Goal: Task Accomplishment & Management: Use online tool/utility

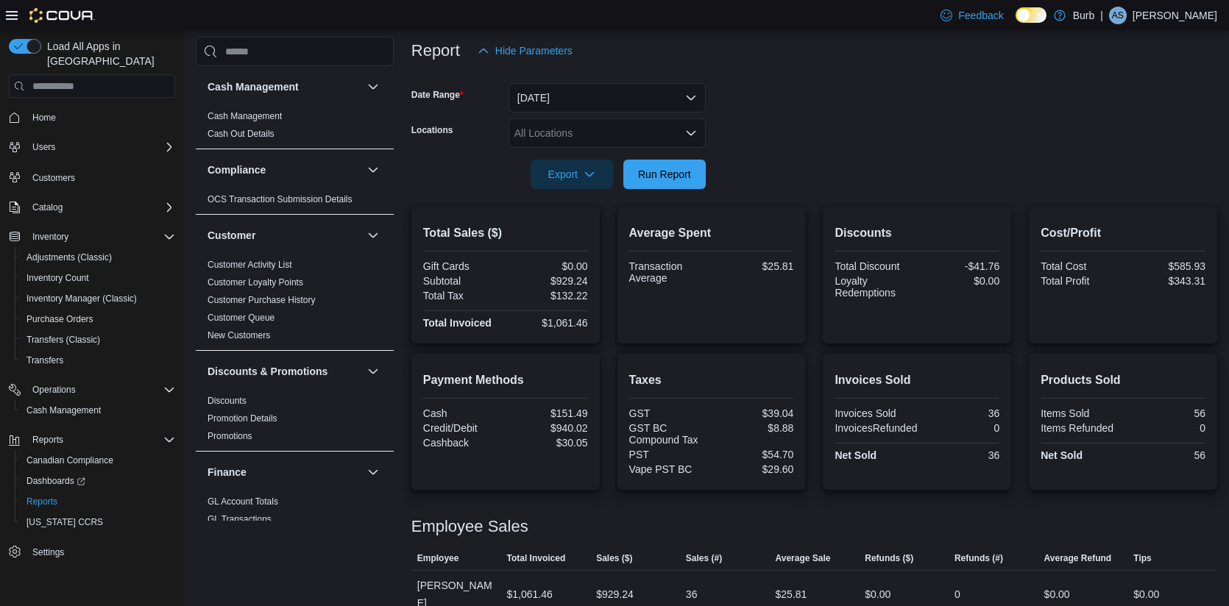
scroll to position [199, 0]
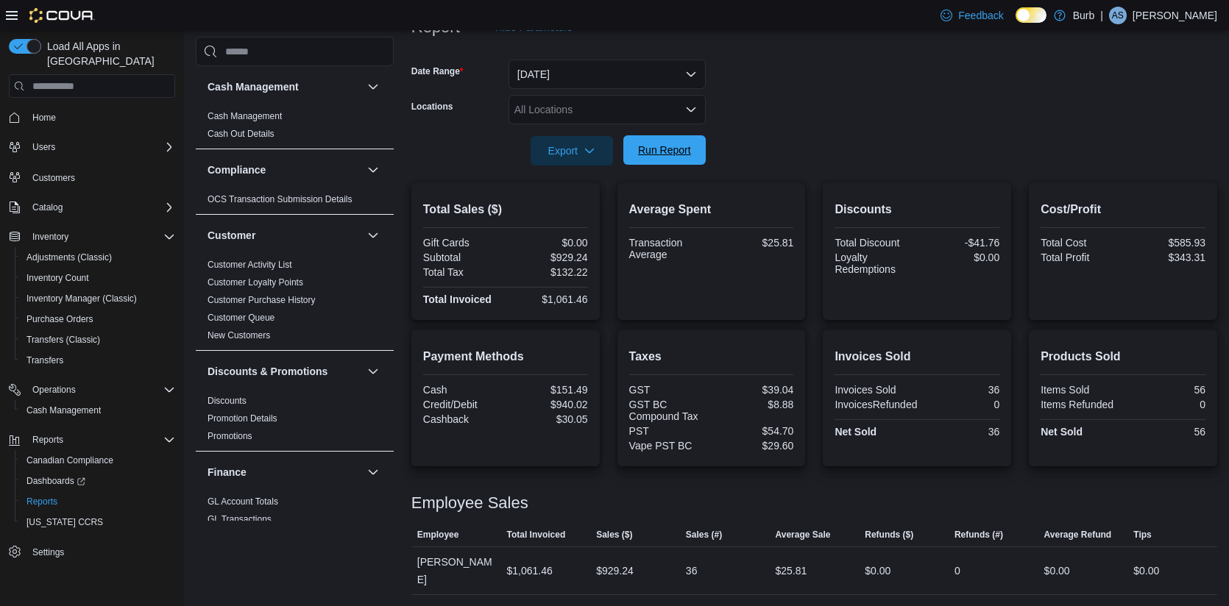
click at [683, 155] on span "Run Report" at bounding box center [664, 150] width 53 height 15
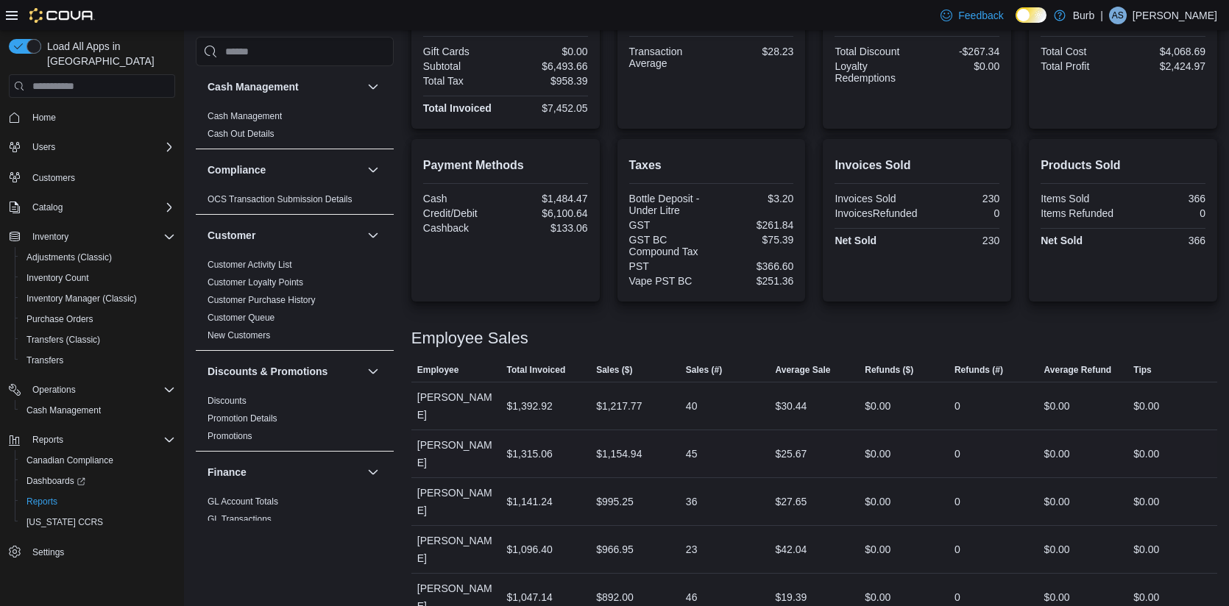
scroll to position [321, 0]
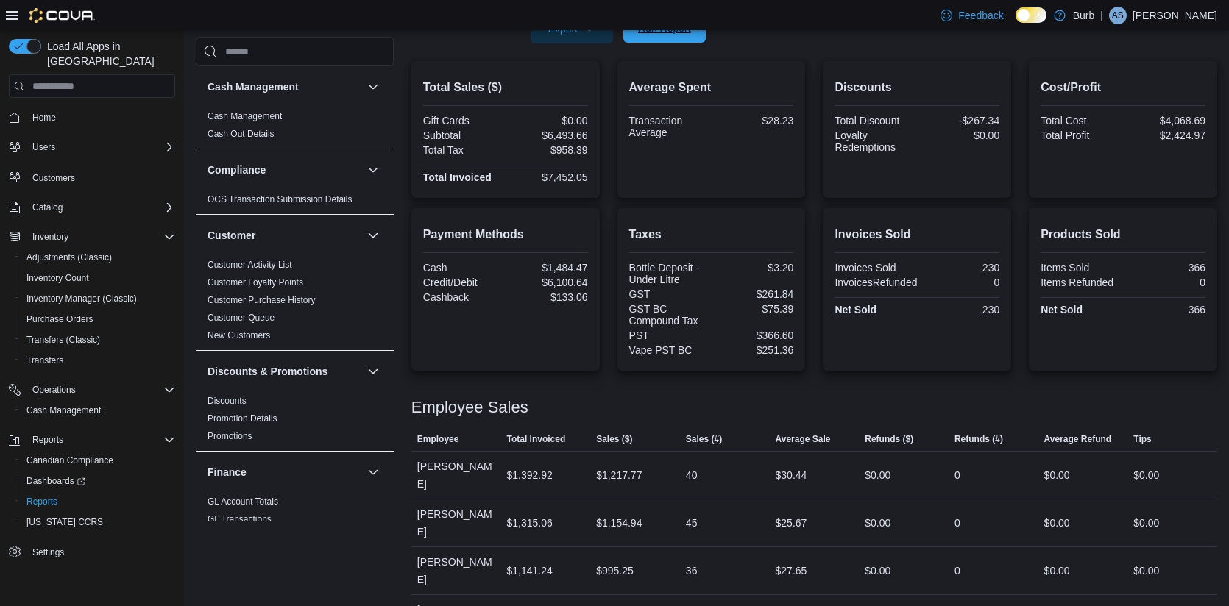
click at [632, 32] on span "Run Report" at bounding box center [664, 27] width 65 height 29
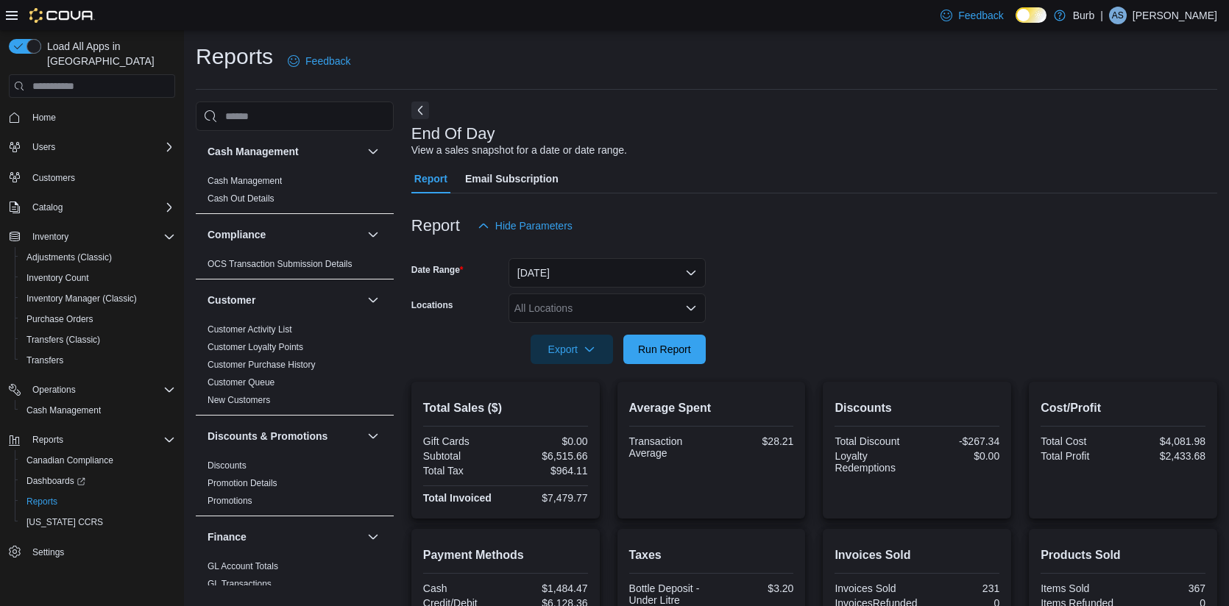
click at [671, 312] on div "All Locations" at bounding box center [606, 308] width 197 height 29
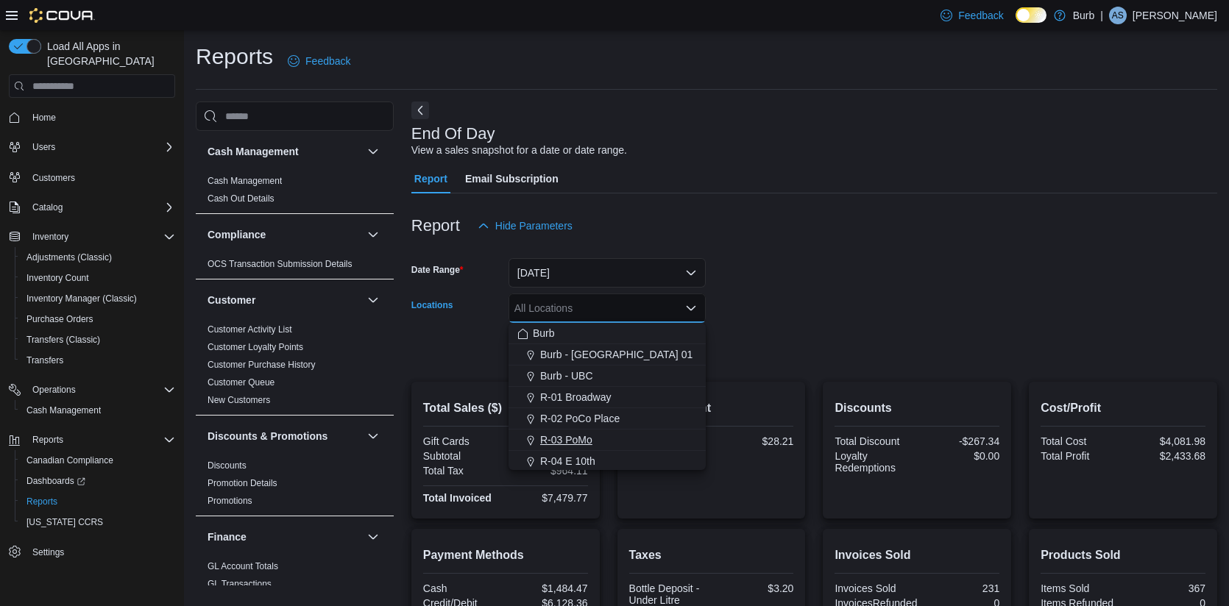
click at [589, 441] on span "R-03 PoMo" at bounding box center [566, 440] width 52 height 15
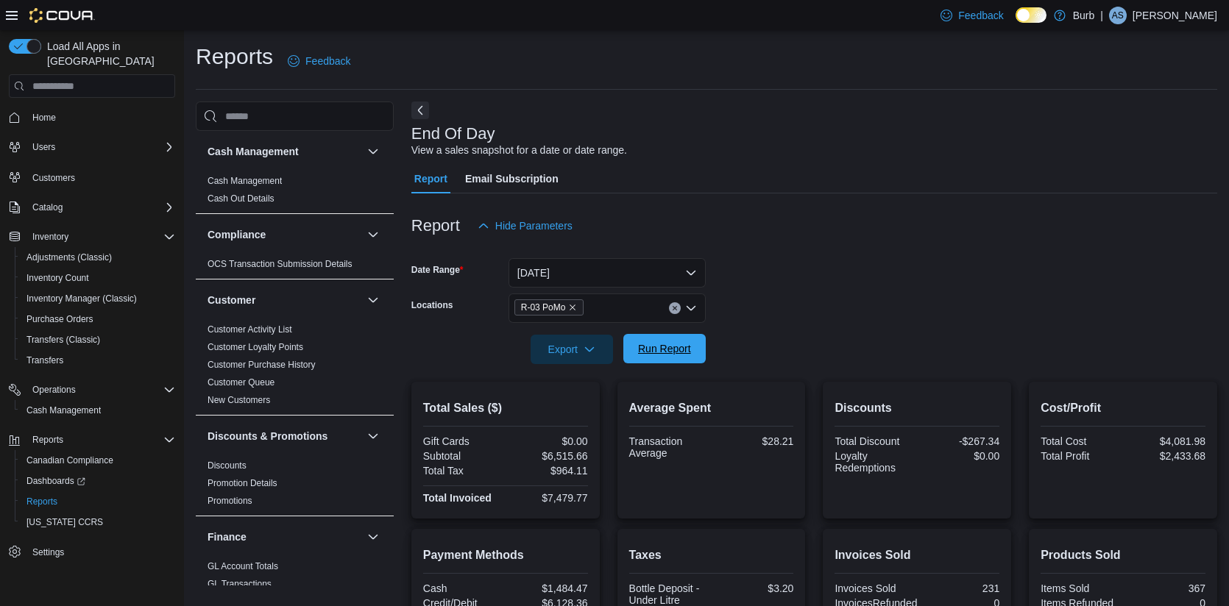
drag, startPoint x: 750, startPoint y: 363, endPoint x: 689, endPoint y: 363, distance: 61.1
click at [744, 363] on form "Date Range [DATE] Locations R-03 PoMo Export Run Report" at bounding box center [814, 303] width 806 height 124
click at [656, 363] on span "Run Report" at bounding box center [664, 348] width 65 height 29
click at [675, 309] on icon "Clear input" at bounding box center [674, 309] width 4 height 4
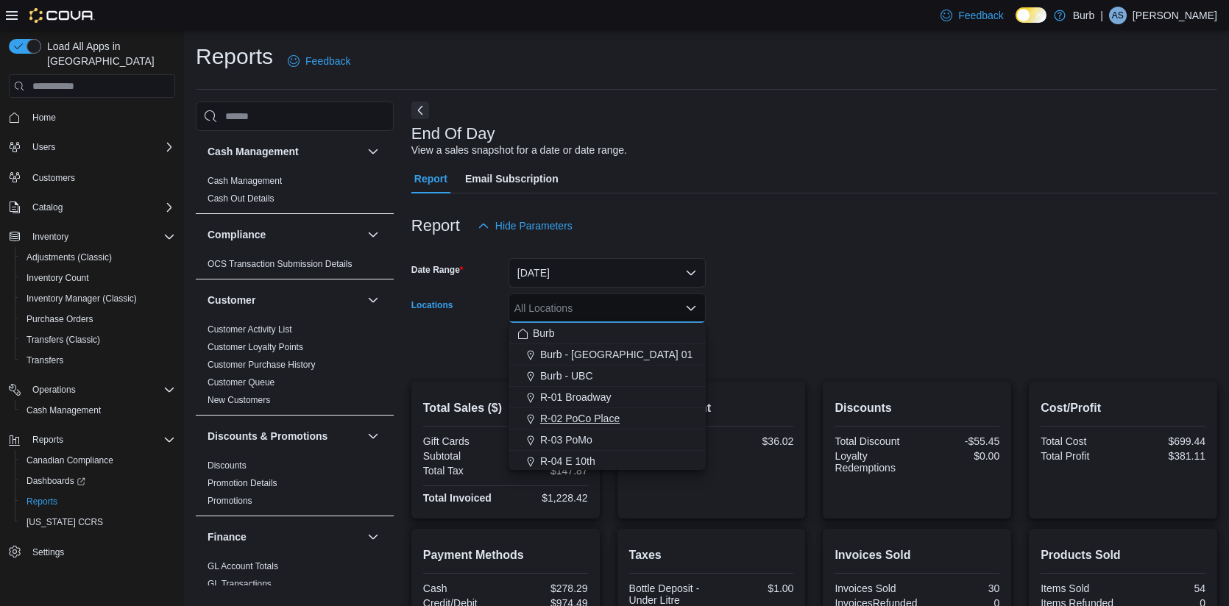
click at [608, 422] on span "R-02 PoCo Place" at bounding box center [579, 418] width 79 height 15
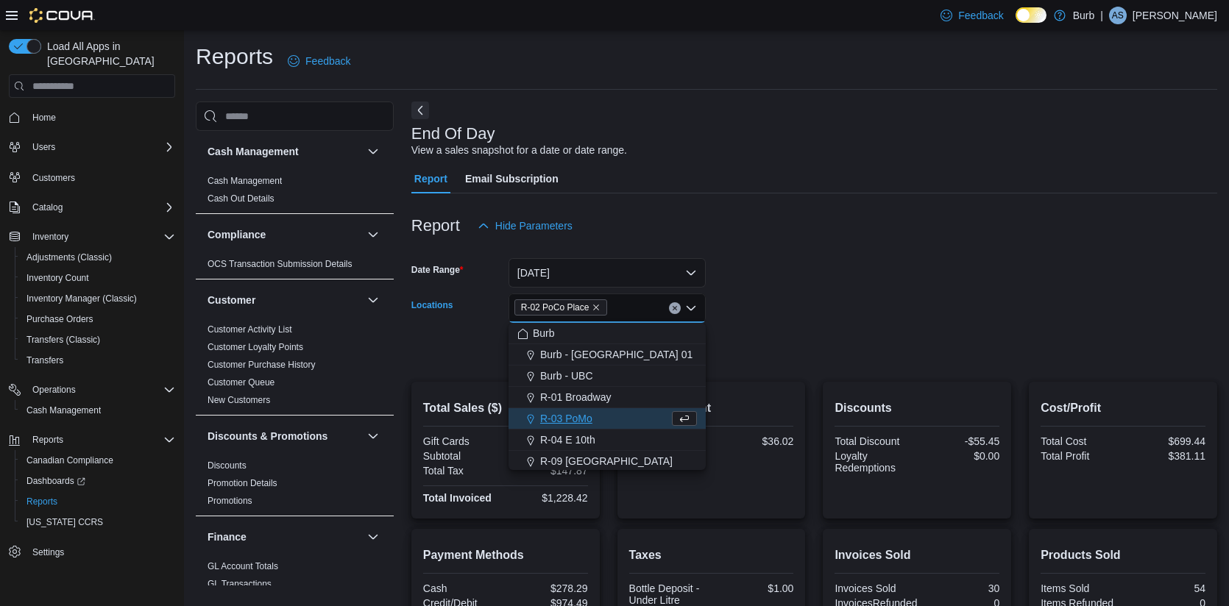
drag, startPoint x: 745, startPoint y: 365, endPoint x: 690, endPoint y: 358, distance: 55.7
click at [742, 365] on div at bounding box center [814, 373] width 806 height 18
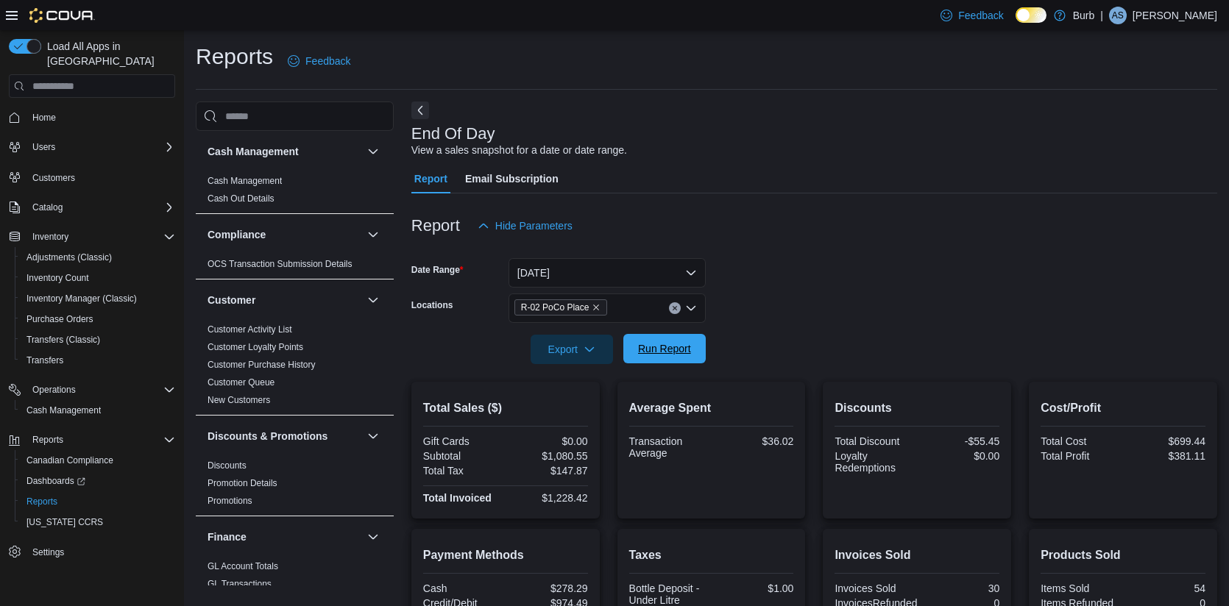
click at [689, 358] on span "Run Report" at bounding box center [664, 348] width 65 height 29
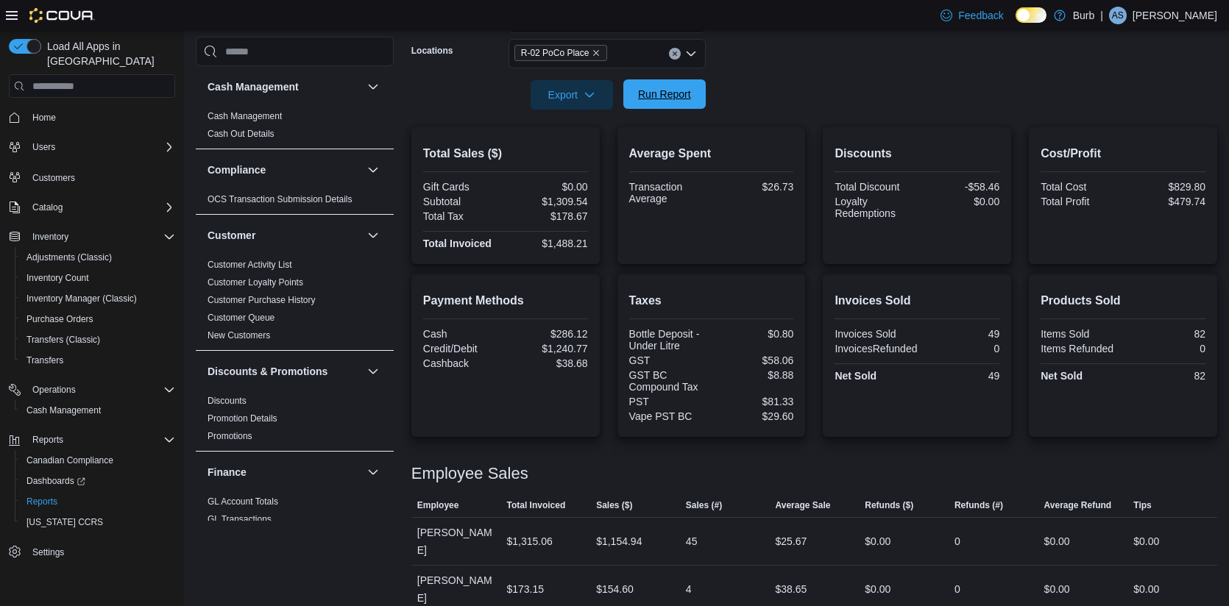
click at [656, 94] on span "Run Report" at bounding box center [664, 94] width 53 height 15
click at [67, 313] on span "Purchase Orders" at bounding box center [59, 319] width 67 height 12
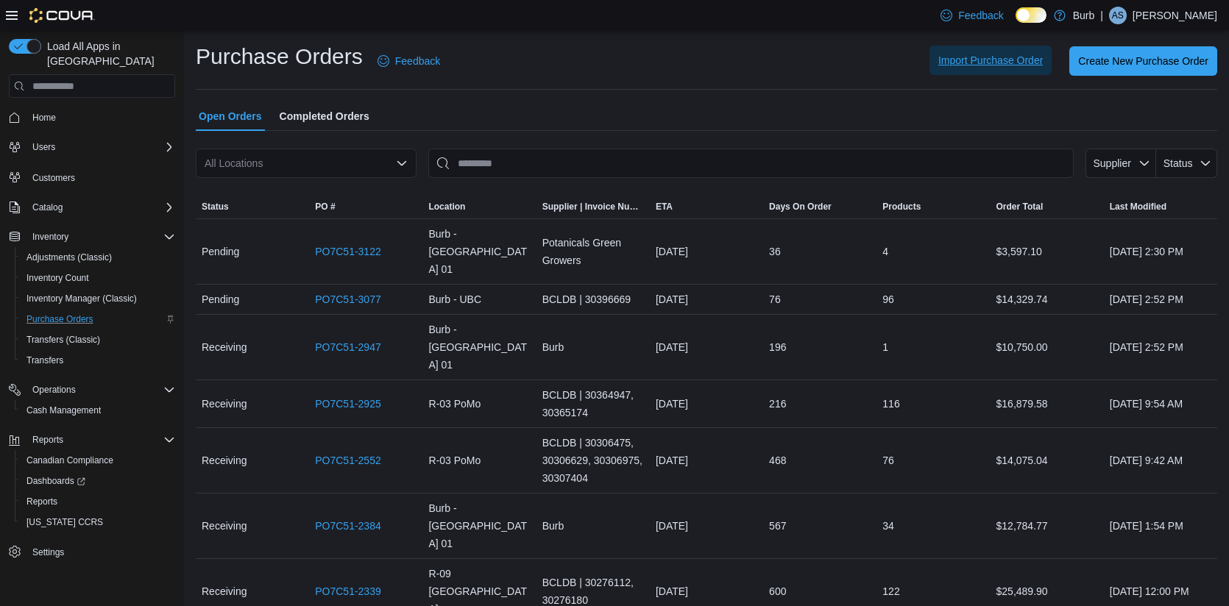
click at [980, 53] on span "Import Purchase Order" at bounding box center [990, 60] width 104 height 29
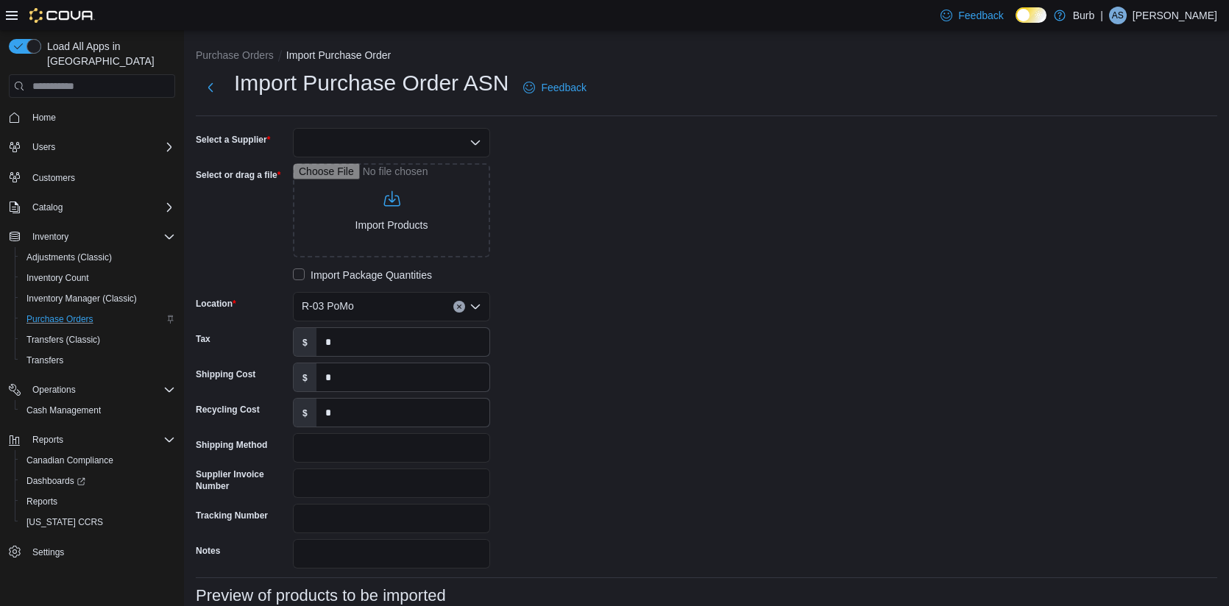
click at [476, 142] on icon "Open list of options" at bounding box center [475, 143] width 12 height 12
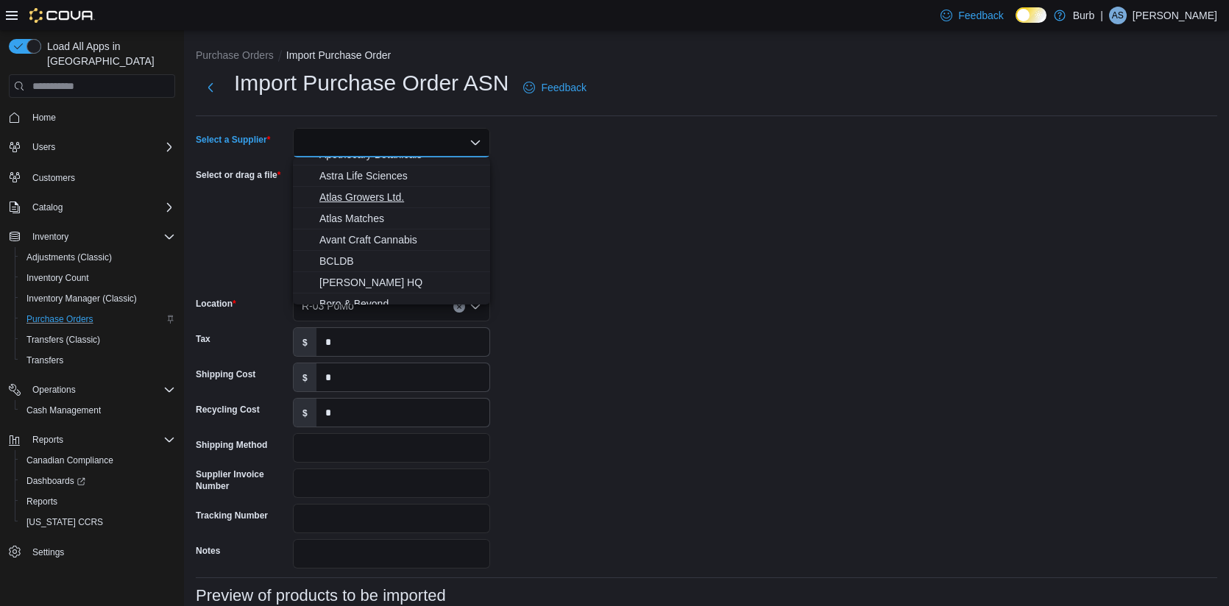
scroll to position [78, 0]
click at [344, 265] on span "BCLDB" at bounding box center [400, 260] width 162 height 15
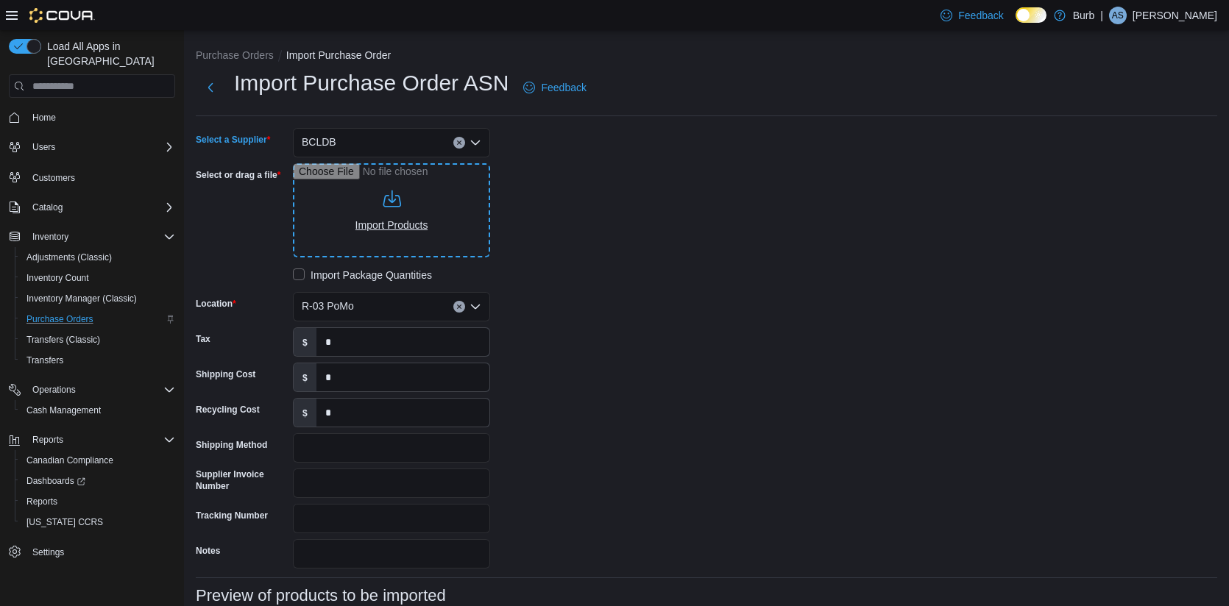
click at [397, 206] on input "Select or drag a file" at bounding box center [391, 210] width 197 height 94
type input "**********"
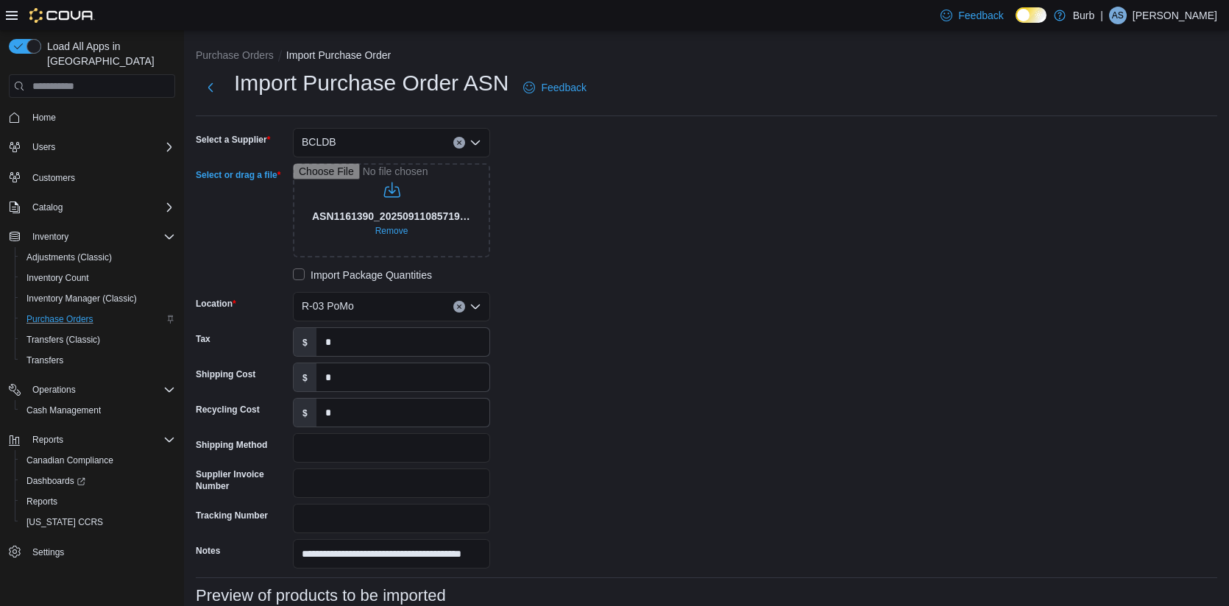
click at [460, 308] on icon "Clear input" at bounding box center [459, 307] width 4 height 4
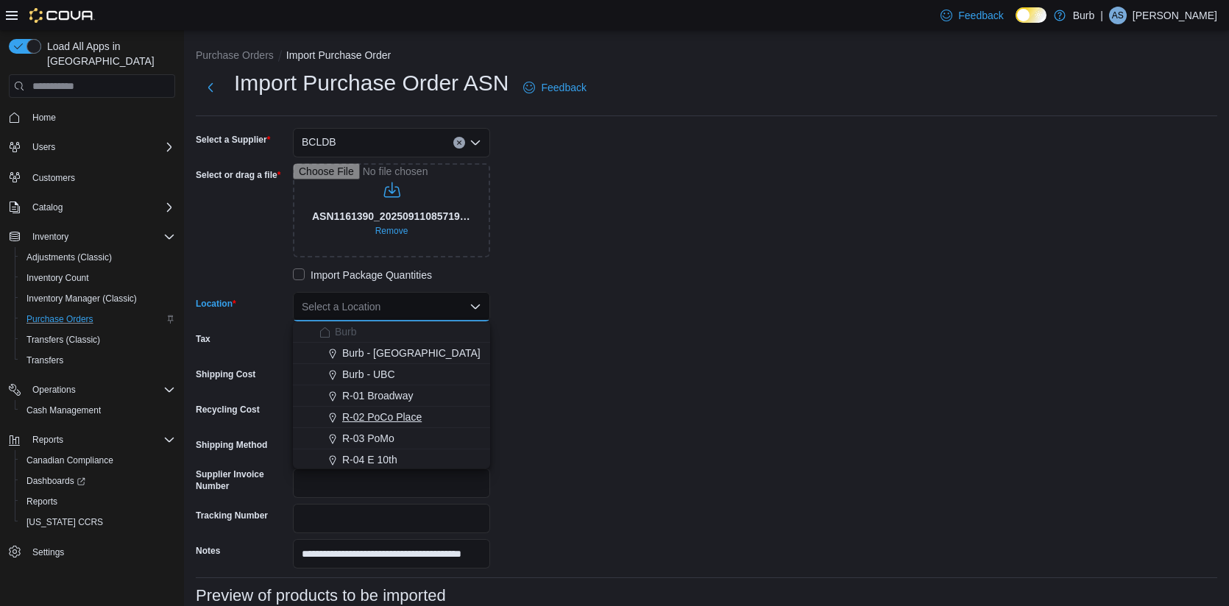
click at [381, 419] on span "R-02 PoCo Place" at bounding box center [381, 417] width 79 height 15
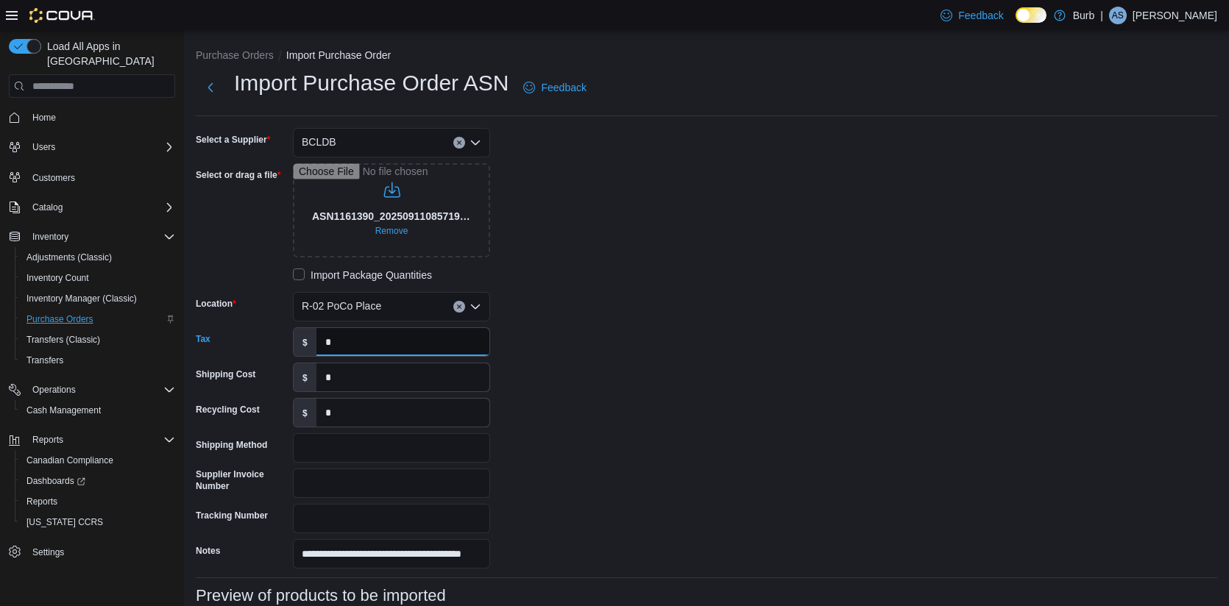
click at [402, 347] on input "*" at bounding box center [402, 342] width 173 height 28
type input "*******"
click at [372, 374] on input "*" at bounding box center [402, 377] width 173 height 28
type input "******"
click at [602, 387] on div "**********" at bounding box center [416, 348] width 441 height 441
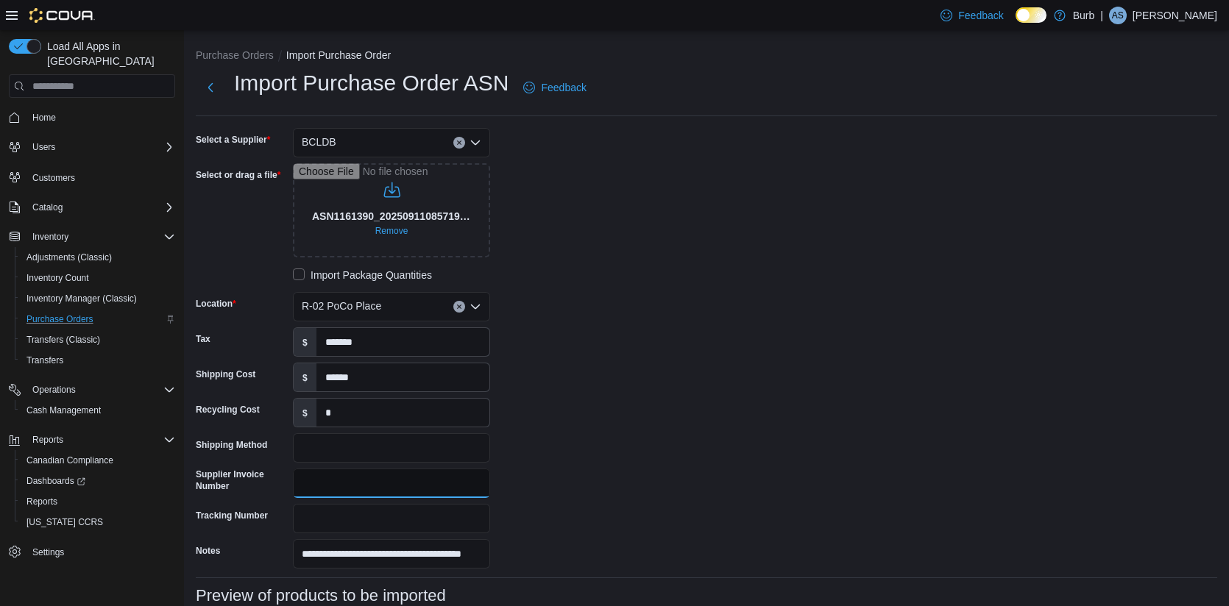
click at [332, 485] on input "Supplier Invoice Number" at bounding box center [391, 483] width 197 height 29
paste input "**********"
type input "**********"
click at [564, 327] on div "**********" at bounding box center [416, 348] width 441 height 441
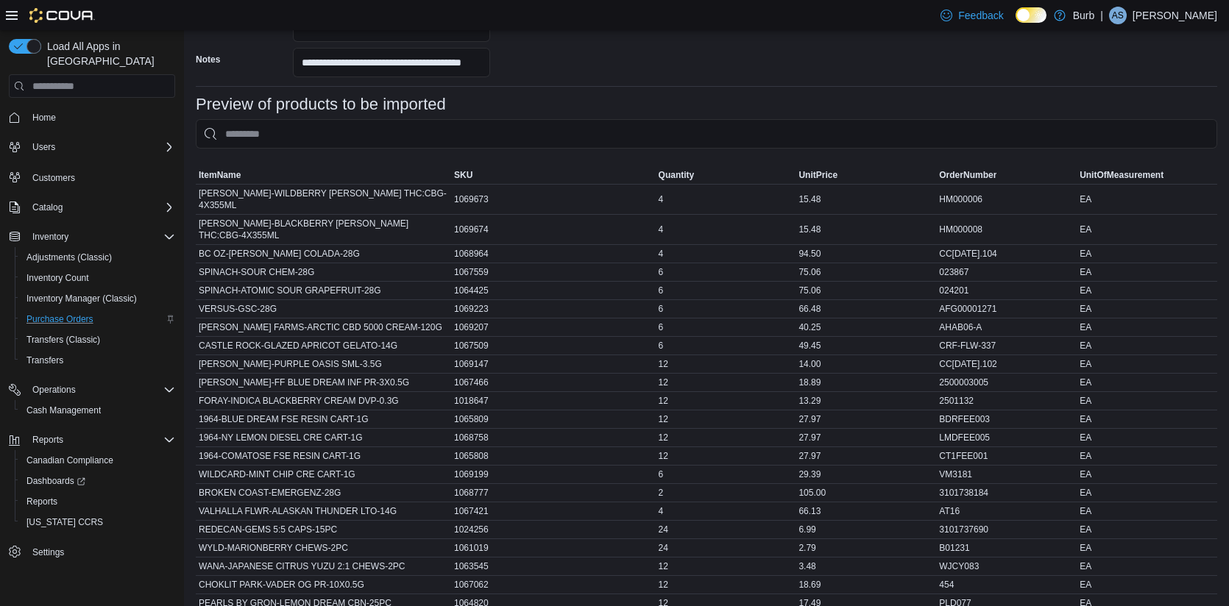
scroll to position [605, 0]
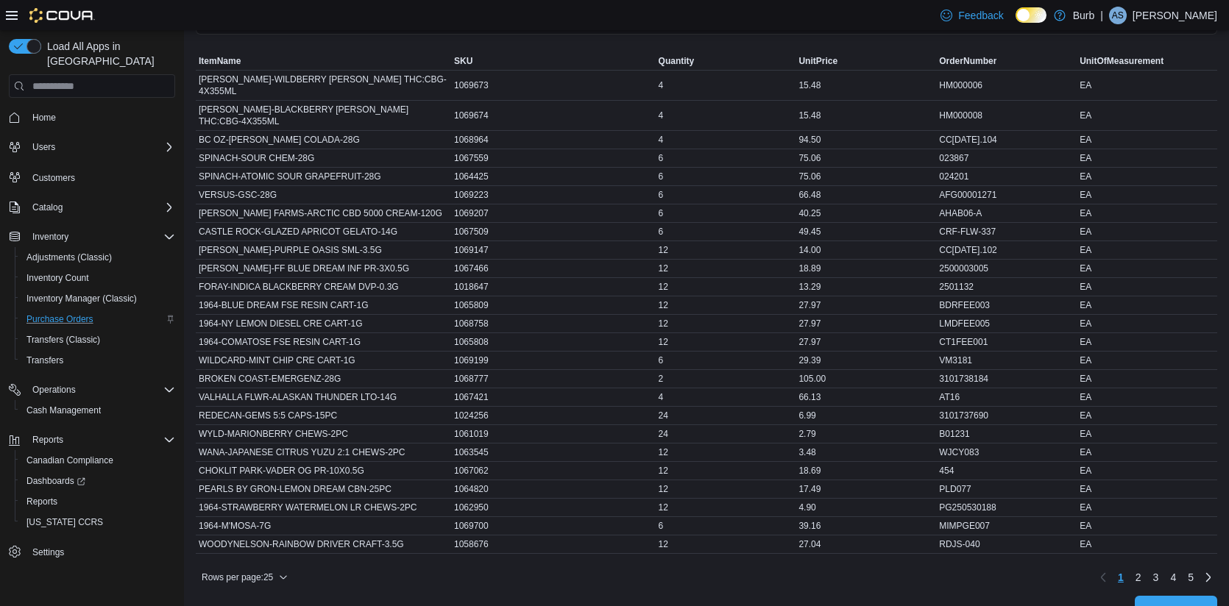
click at [1177, 603] on span "Import" at bounding box center [1175, 610] width 29 height 15
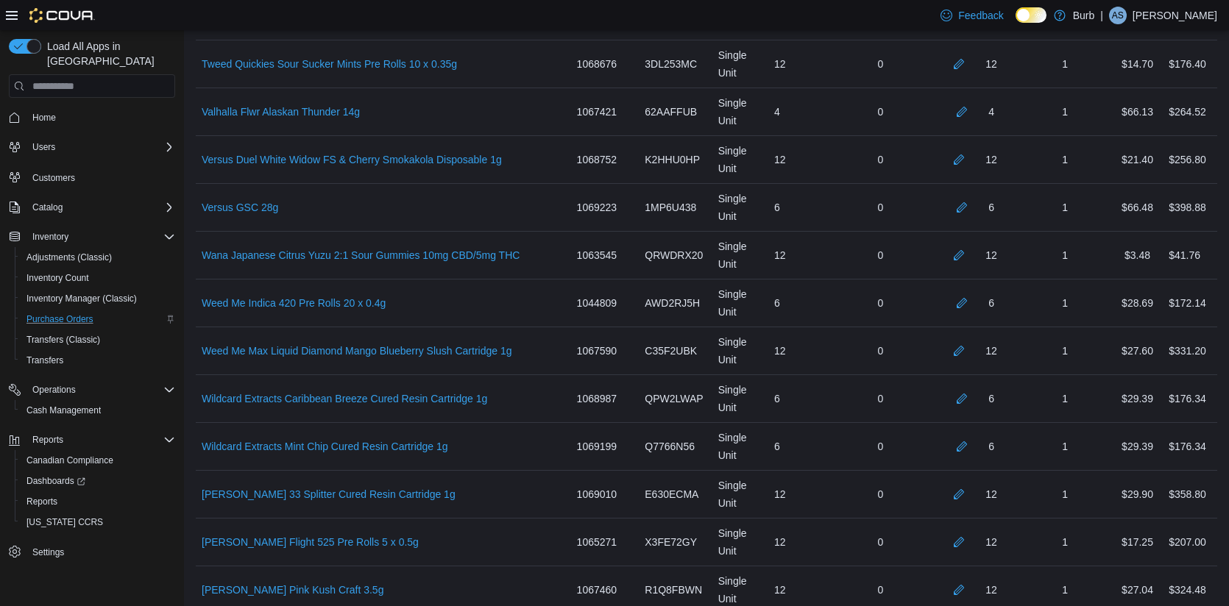
scroll to position [5466, 0]
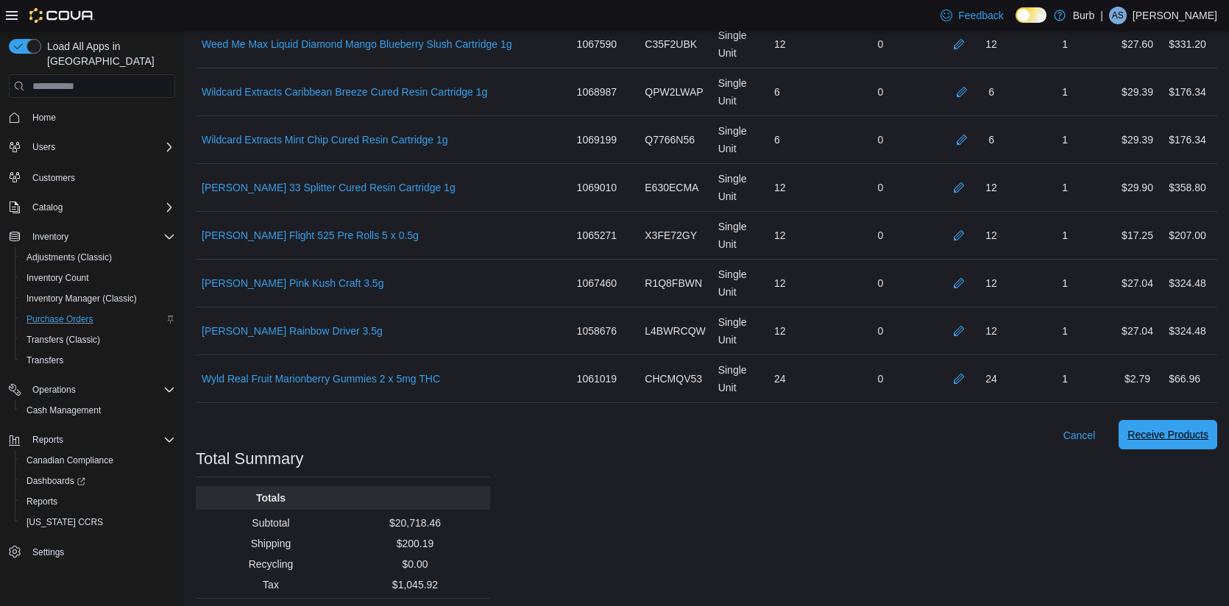
click at [1151, 427] on span "Receive Products" at bounding box center [1167, 434] width 81 height 15
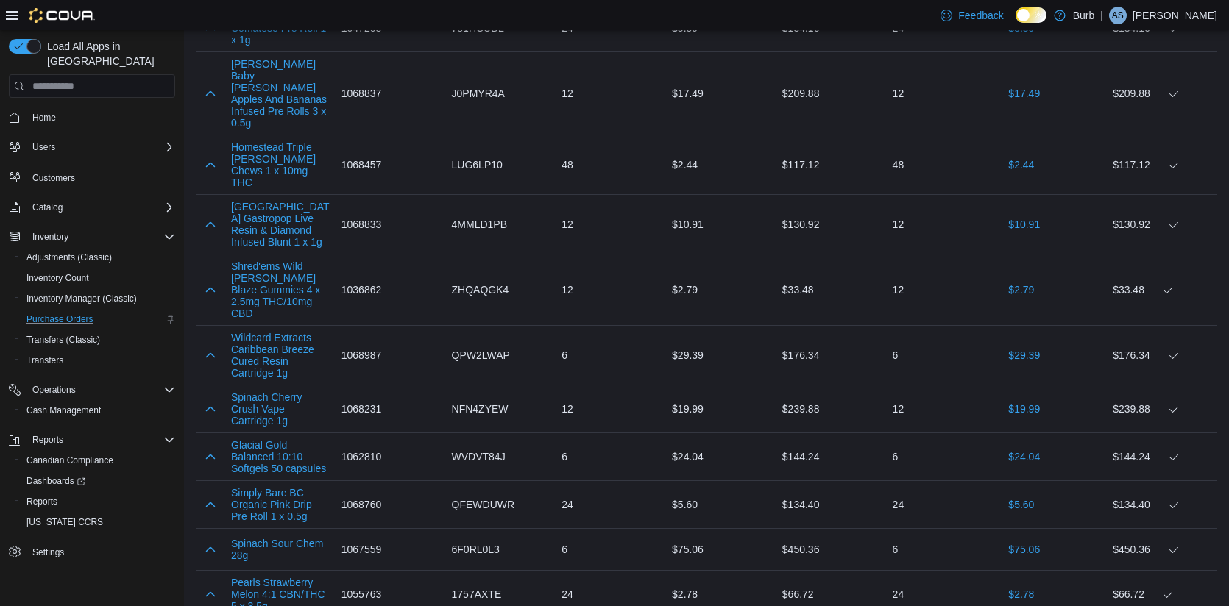
scroll to position [5704, 0]
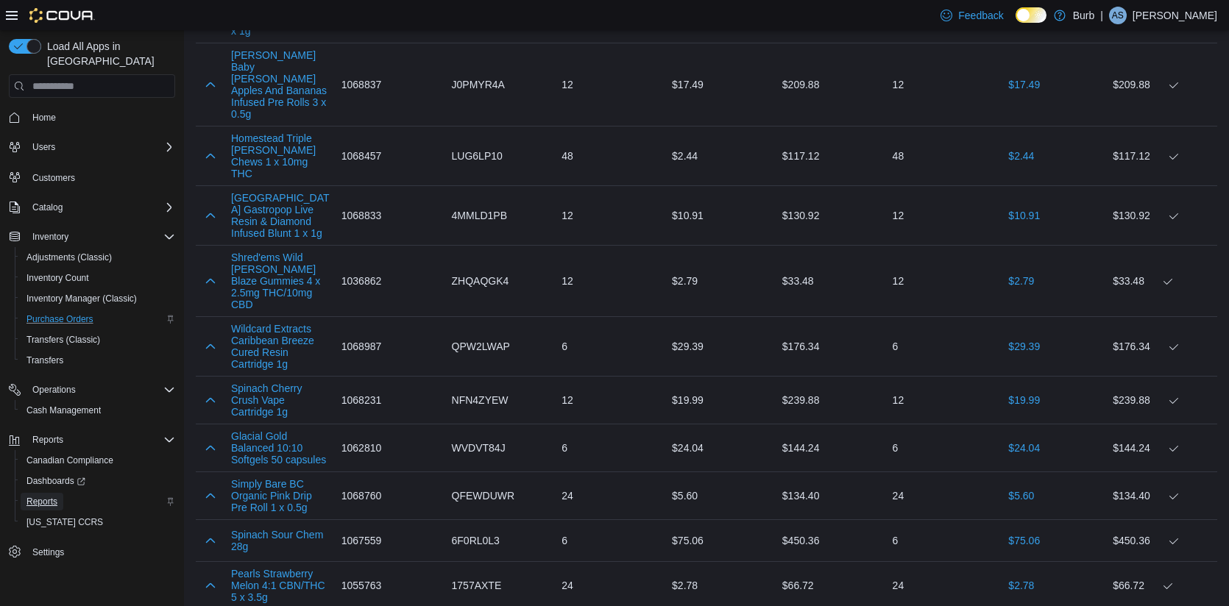
click at [46, 496] on span "Reports" at bounding box center [41, 502] width 31 height 12
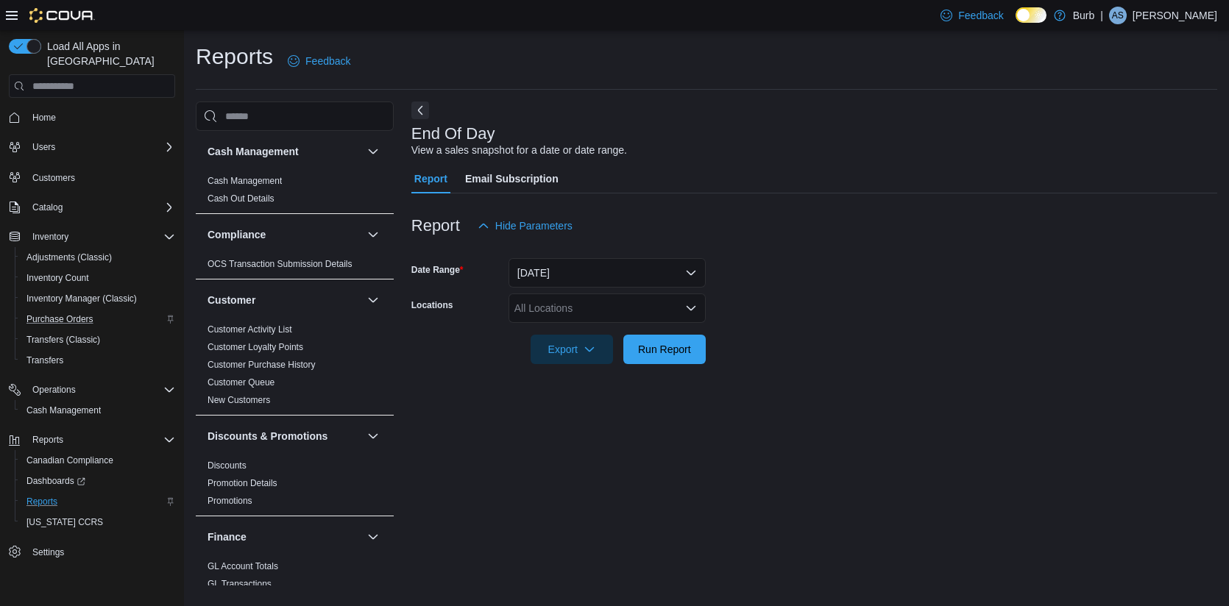
click at [575, 307] on div "All Locations" at bounding box center [606, 308] width 197 height 29
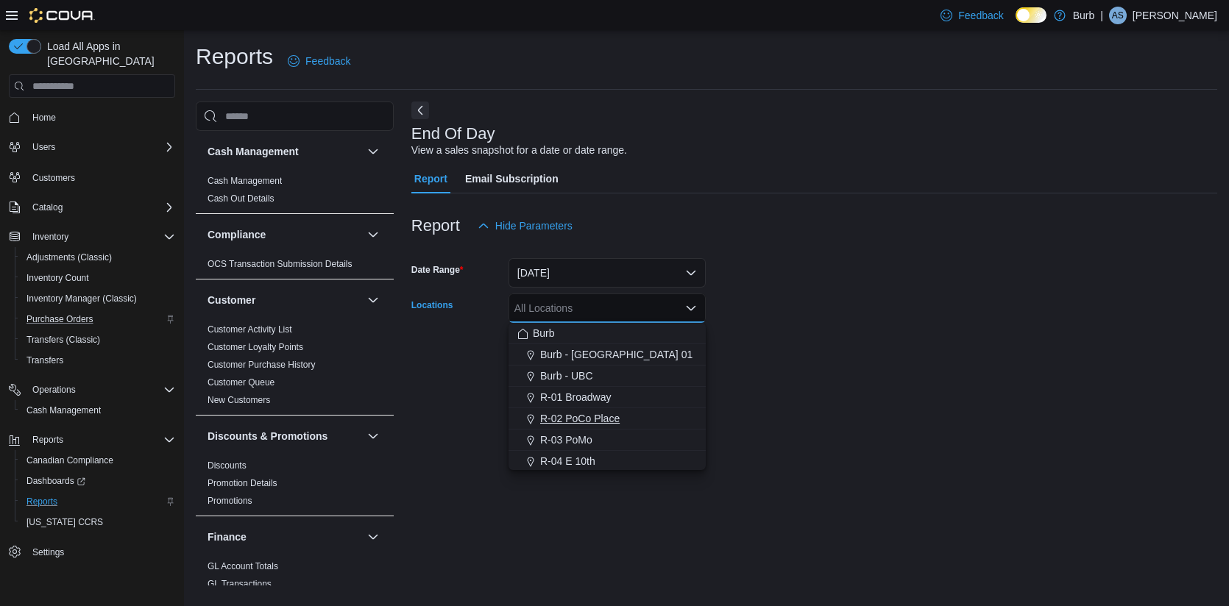
click at [578, 420] on span "R-02 PoCo Place" at bounding box center [579, 418] width 79 height 15
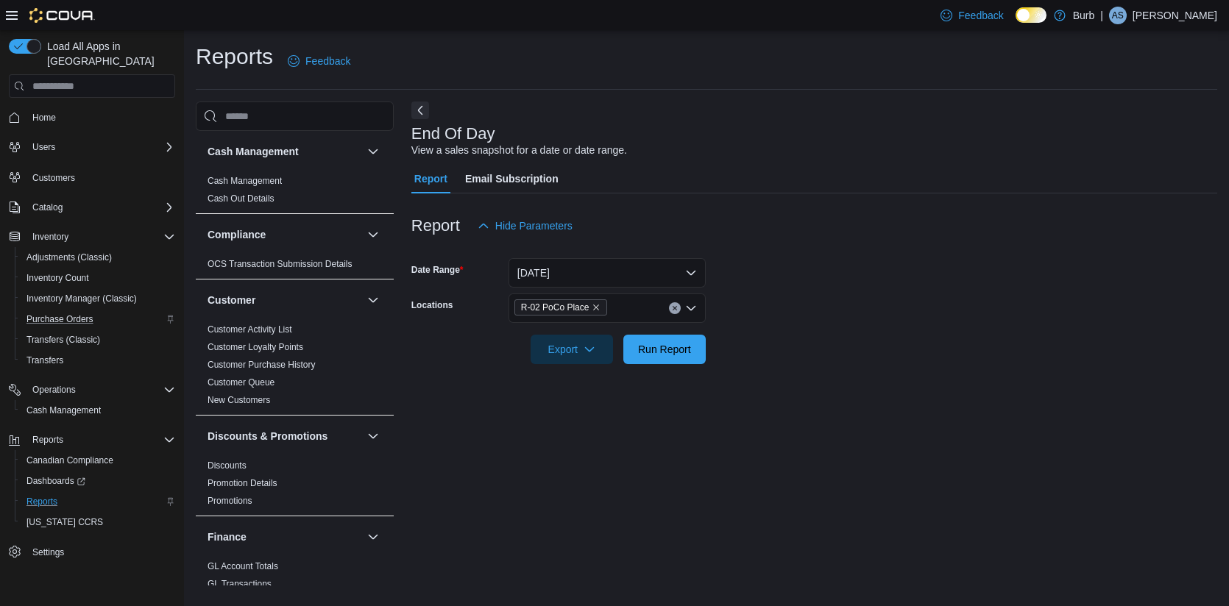
click at [740, 366] on div at bounding box center [814, 373] width 806 height 18
click at [672, 347] on span "Run Report" at bounding box center [664, 348] width 53 height 15
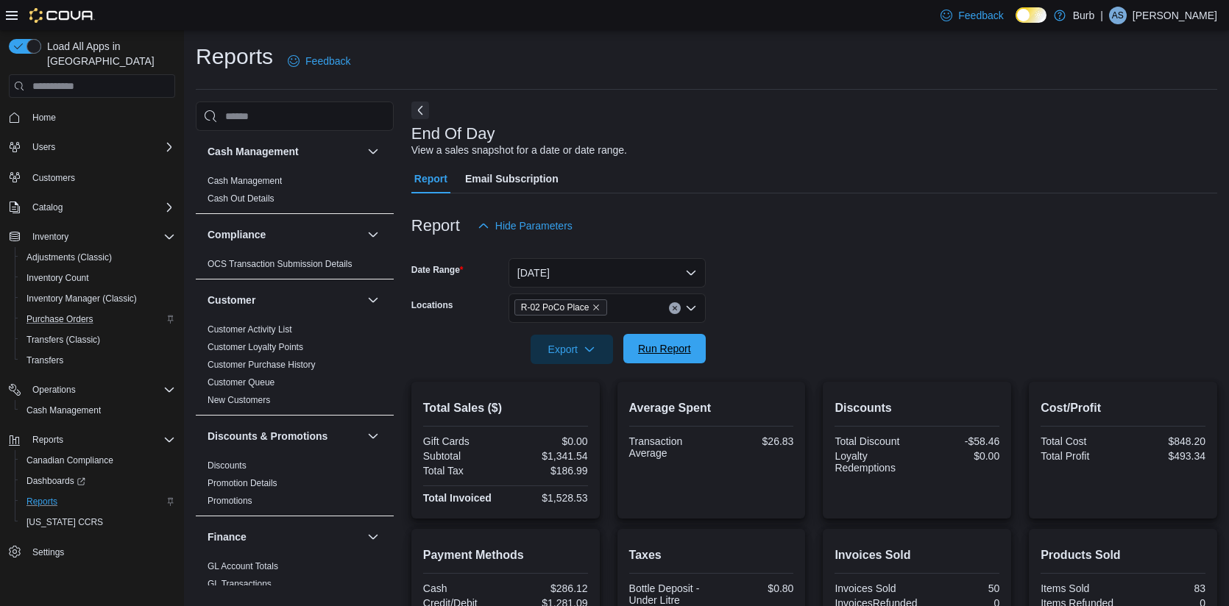
click at [667, 348] on span "Run Report" at bounding box center [664, 348] width 53 height 15
click at [632, 355] on span "Run Report" at bounding box center [664, 348] width 65 height 29
